Goal: Navigation & Orientation: Find specific page/section

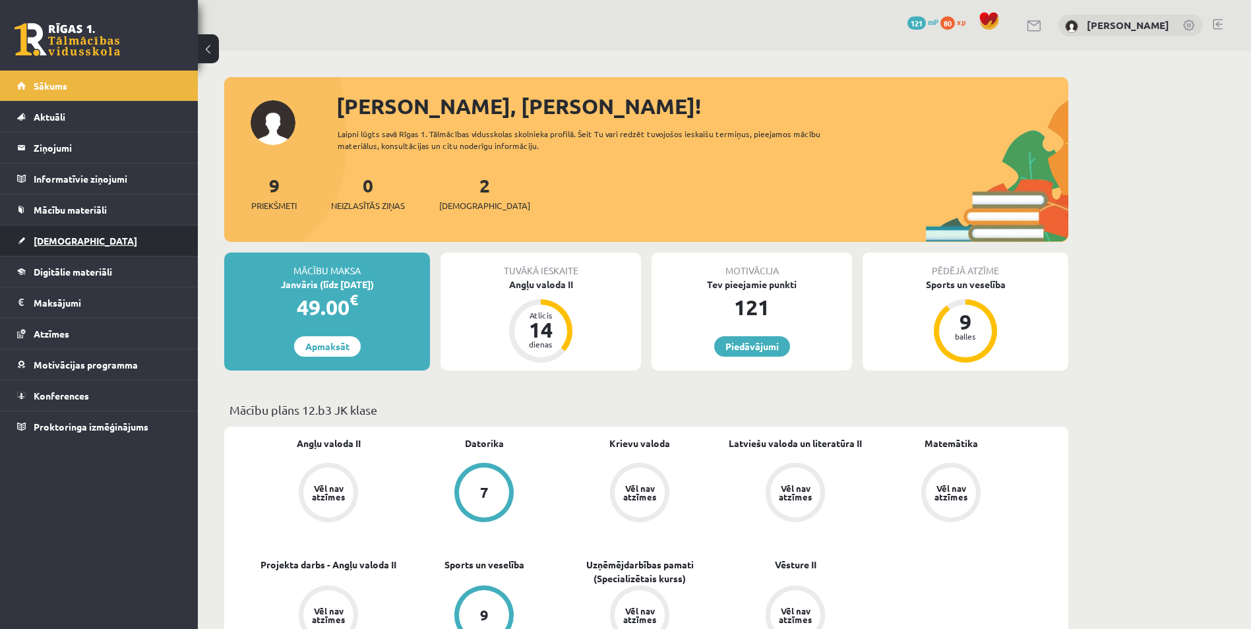
click at [84, 240] on link "[DEMOGRAPHIC_DATA]" at bounding box center [99, 241] width 164 height 30
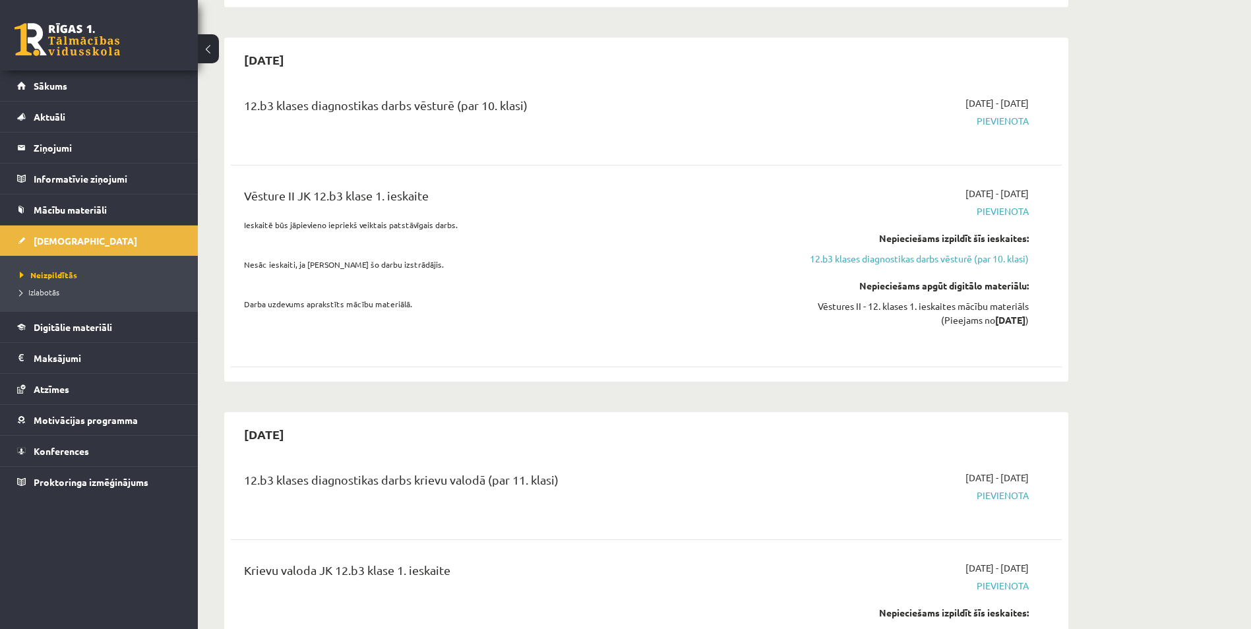
scroll to position [462, 0]
click at [91, 209] on span "Mācību materiāli" at bounding box center [70, 210] width 73 height 12
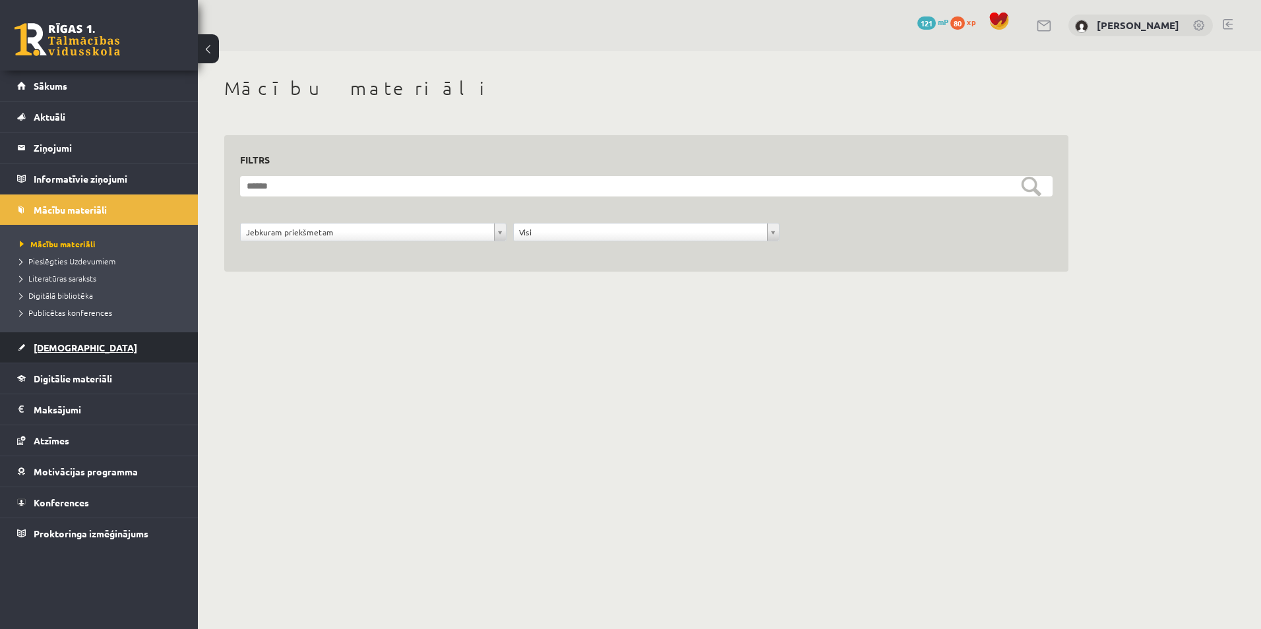
click at [82, 349] on link "[DEMOGRAPHIC_DATA]" at bounding box center [99, 347] width 164 height 30
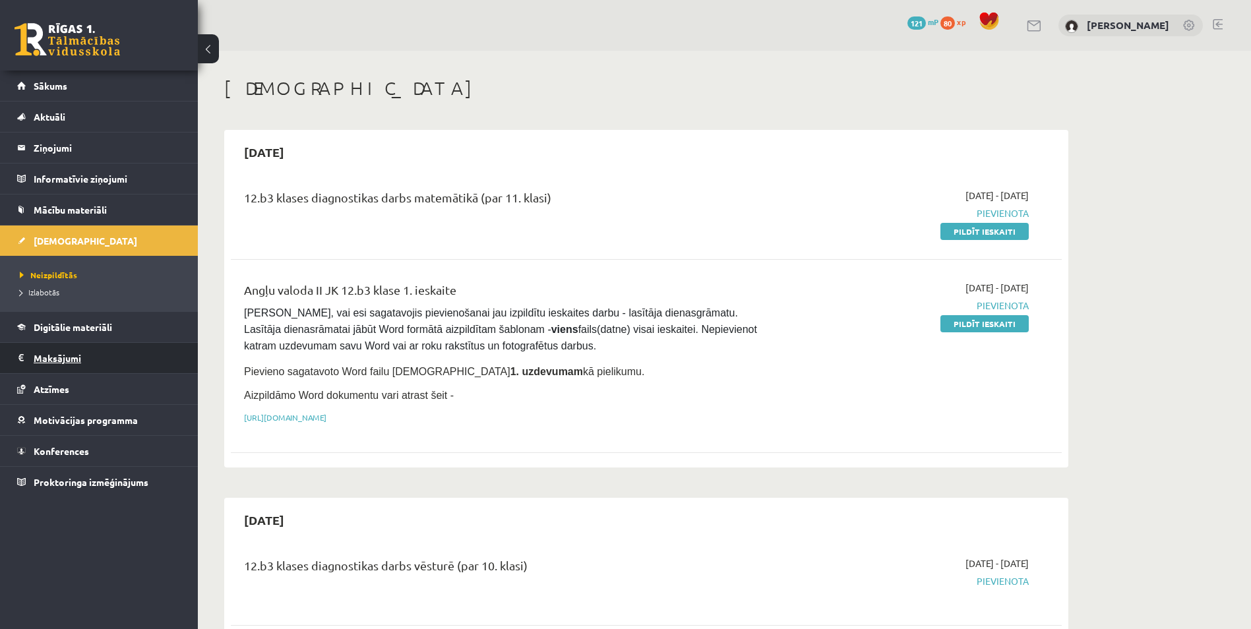
click at [68, 356] on legend "Maksājumi 0" at bounding box center [108, 358] width 148 height 30
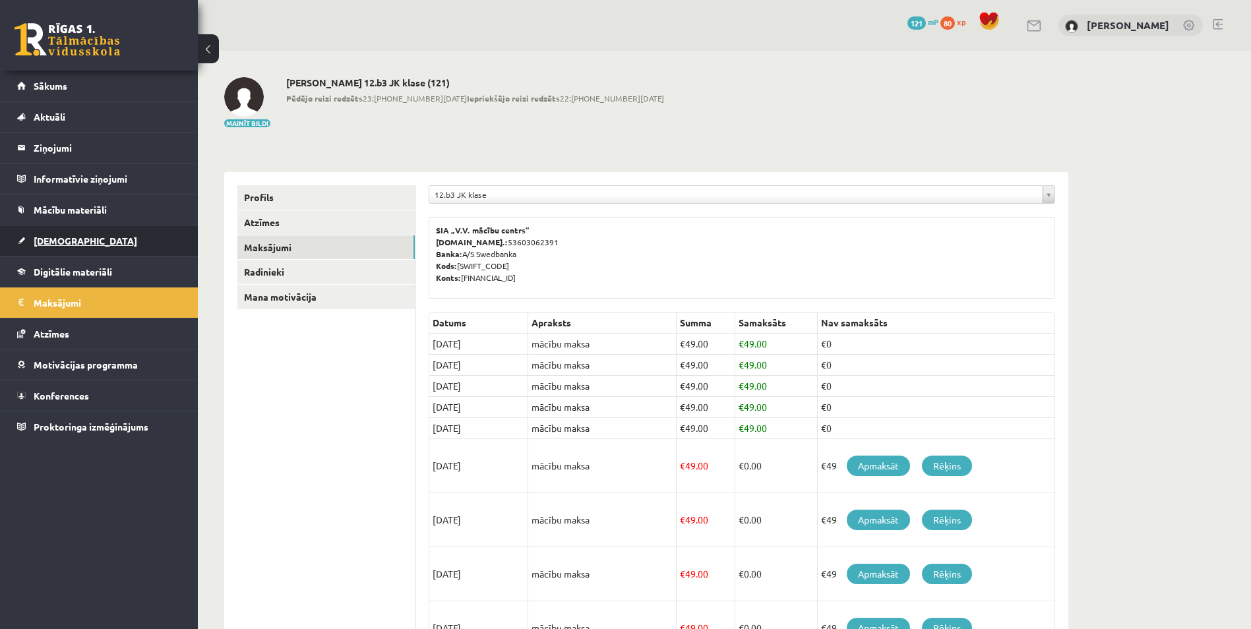
click at [73, 243] on span "[DEMOGRAPHIC_DATA]" at bounding box center [86, 241] width 104 height 12
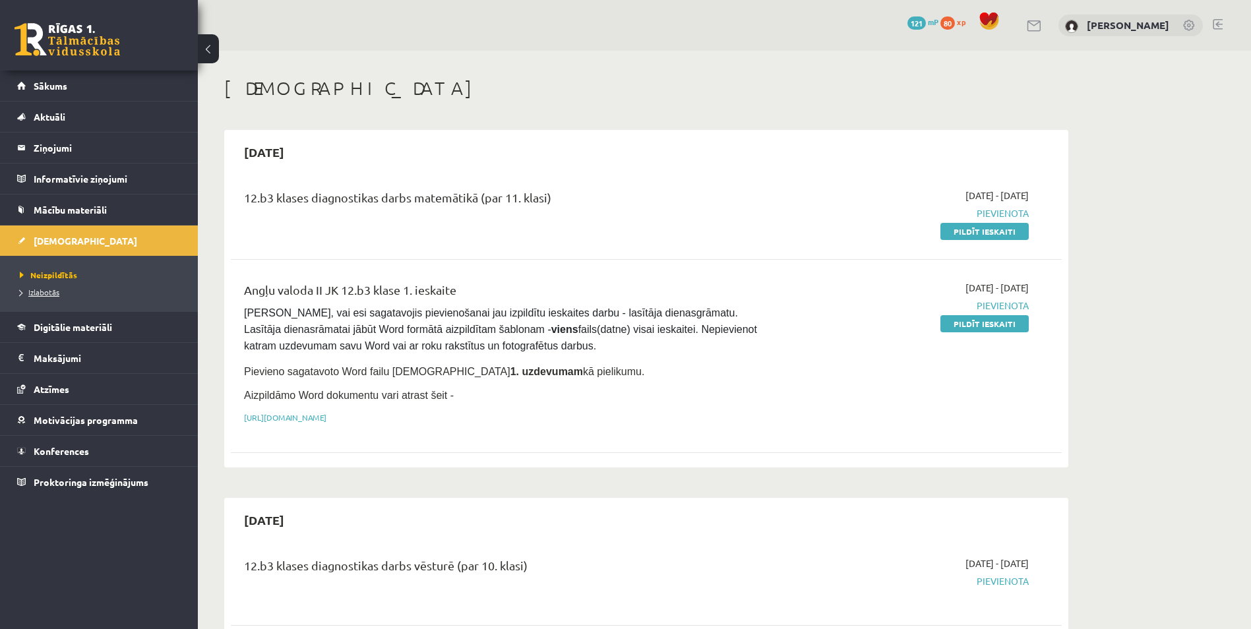
click at [57, 288] on span "Izlabotās" at bounding box center [40, 292] width 40 height 11
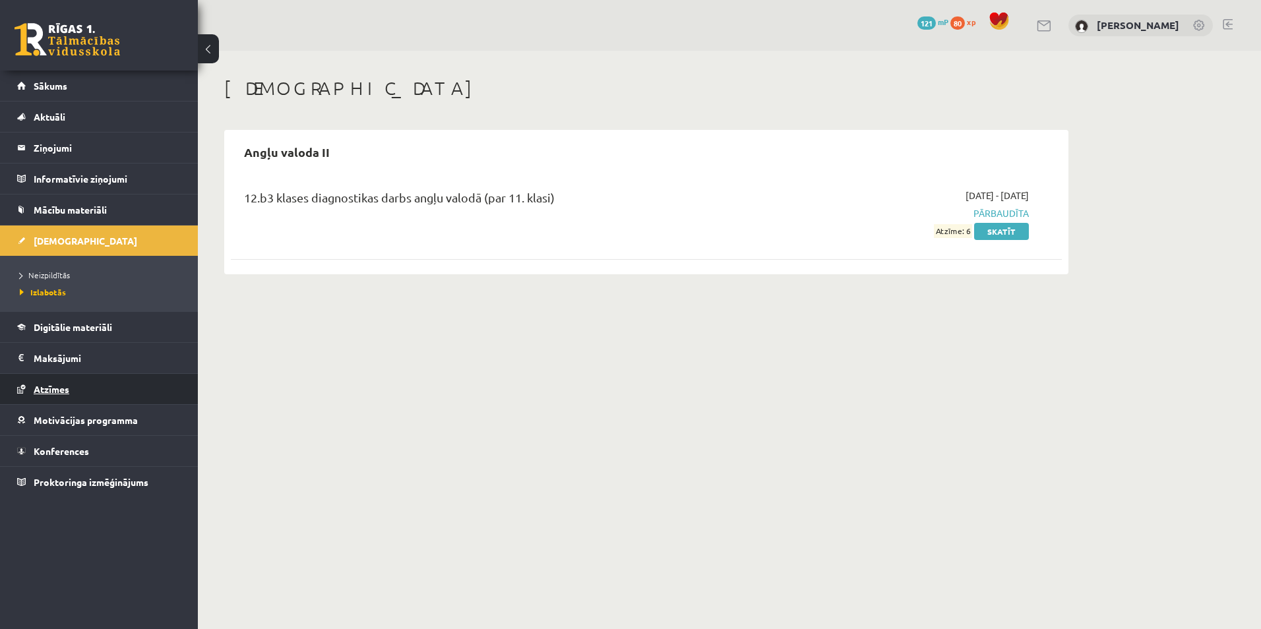
click at [84, 382] on link "Atzīmes" at bounding box center [99, 389] width 164 height 30
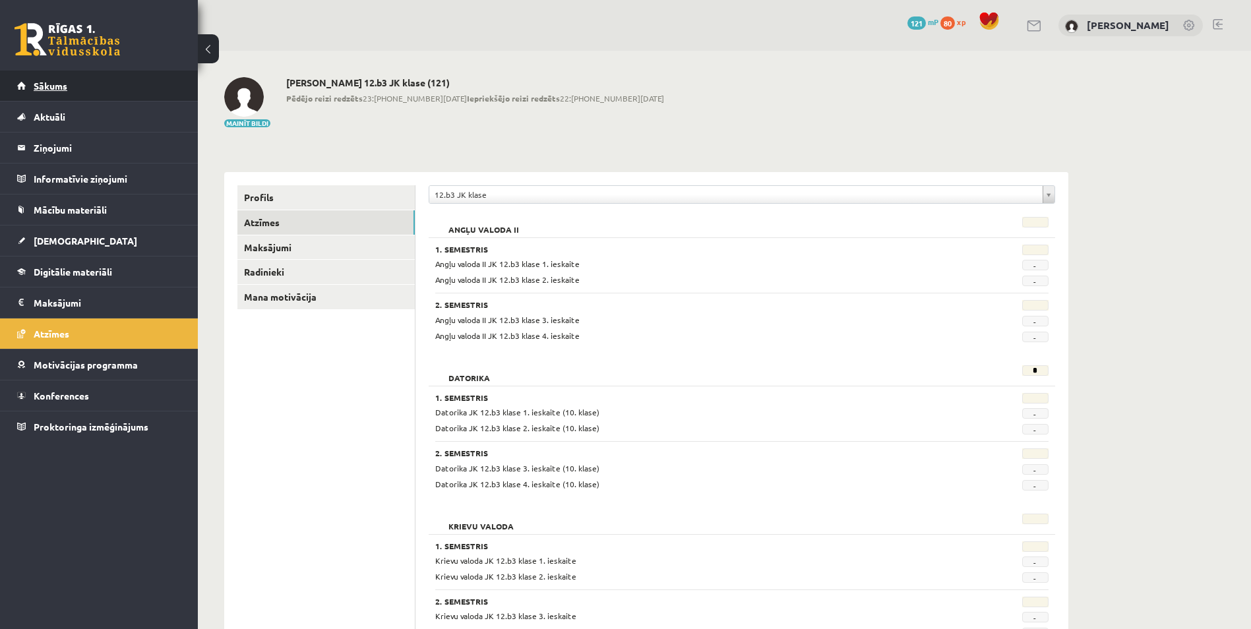
click at [90, 73] on link "Sākums" at bounding box center [99, 86] width 164 height 30
